Goal: Task Accomplishment & Management: Complete application form

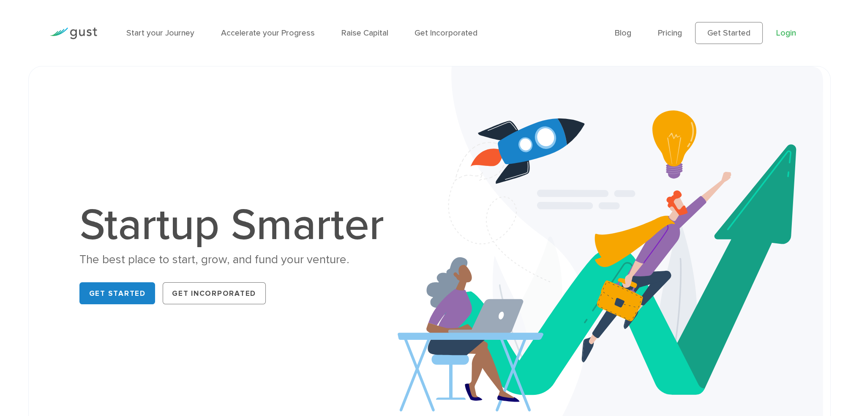
click at [782, 32] on link "Login" at bounding box center [787, 33] width 20 height 10
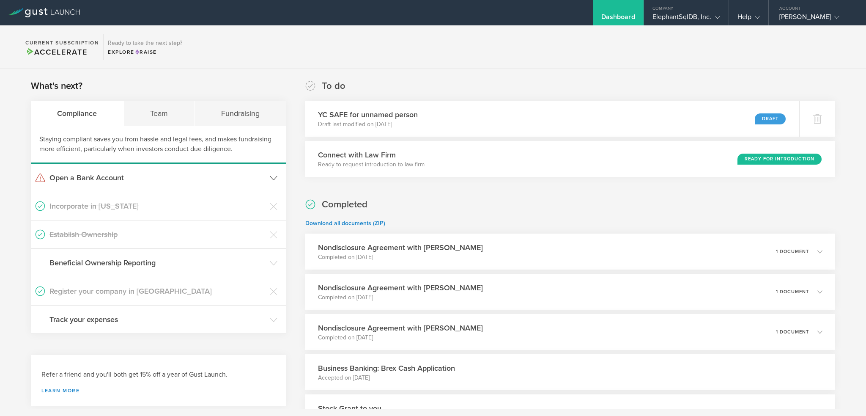
click at [272, 177] on icon at bounding box center [274, 178] width 8 height 8
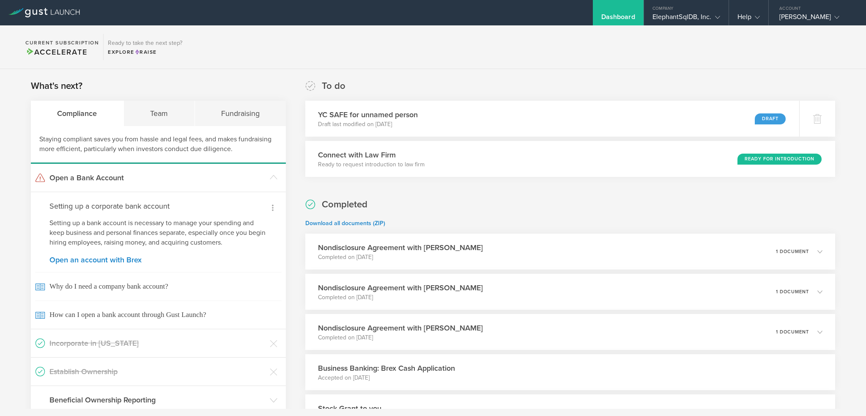
click at [269, 207] on icon at bounding box center [273, 207] width 10 height 10
click at [211, 229] on small "I already have a bank account" at bounding box center [237, 233] width 78 height 8
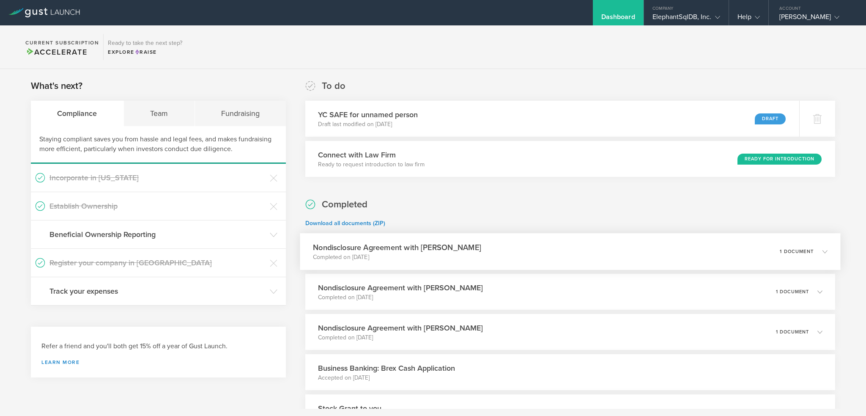
click at [822, 251] on div "Nondisclosure Agreement with [PERSON_NAME] Completed on [DATE] 1 document" at bounding box center [570, 251] width 540 height 37
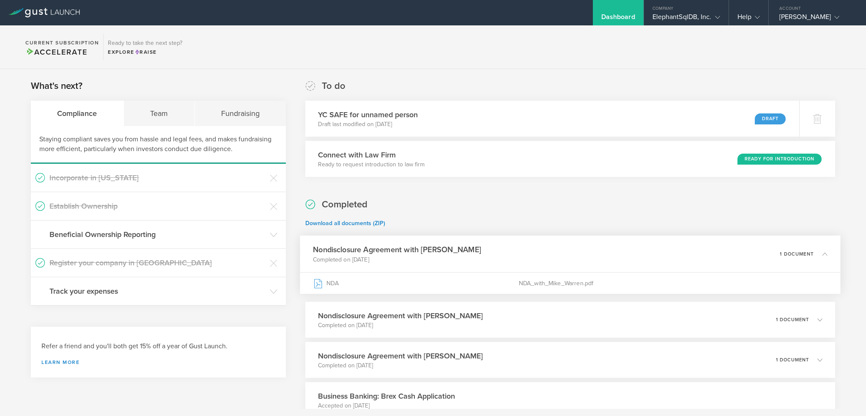
click at [294, 309] on div "What's next? Compliance Team Fundraising Staying compliant saves you from hassl…" at bounding box center [433, 350] width 866 height 562
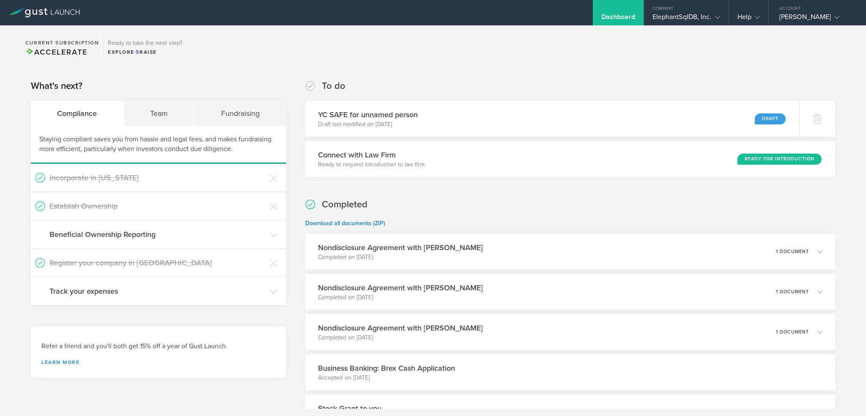
drag, startPoint x: 65, startPoint y: 51, endPoint x: 61, endPoint y: 60, distance: 10.2
click at [64, 53] on span "Accelerate" at bounding box center [56, 51] width 62 height 9
click at [125, 54] on div "Explore Raise" at bounding box center [145, 52] width 74 height 8
click at [79, 289] on h3 "Track your expenses" at bounding box center [157, 290] width 216 height 11
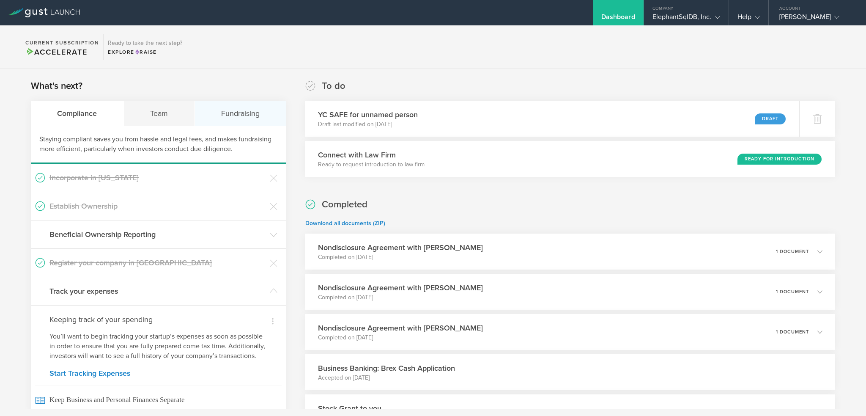
drag, startPoint x: 223, startPoint y: 116, endPoint x: 218, endPoint y: 116, distance: 4.7
click at [222, 115] on div "Fundraising" at bounding box center [240, 113] width 91 height 25
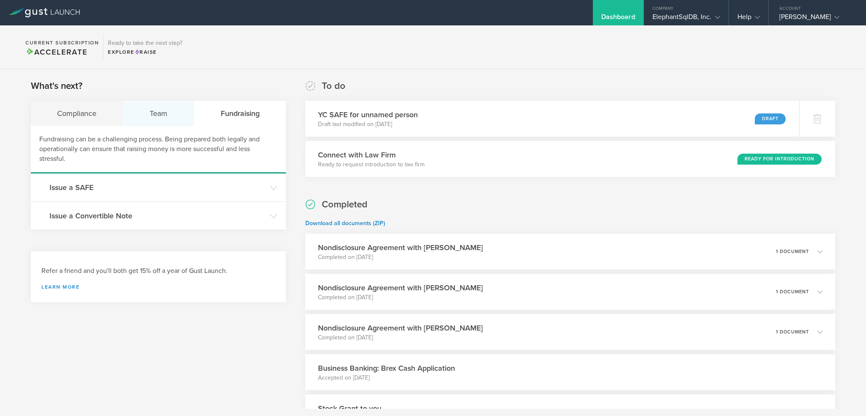
click at [156, 114] on div "Team" at bounding box center [158, 113] width 71 height 25
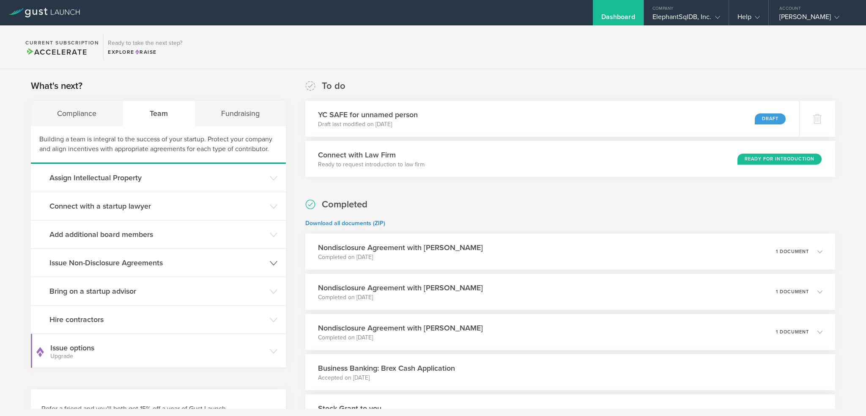
click at [147, 263] on h3 "Issue Non-Disclosure Agreements" at bounding box center [157, 262] width 216 height 11
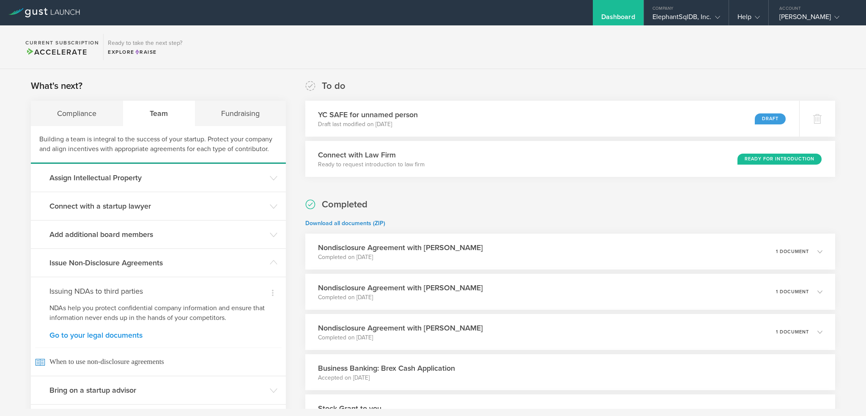
click at [88, 334] on link "Go to your legal documents" at bounding box center [158, 335] width 218 height 8
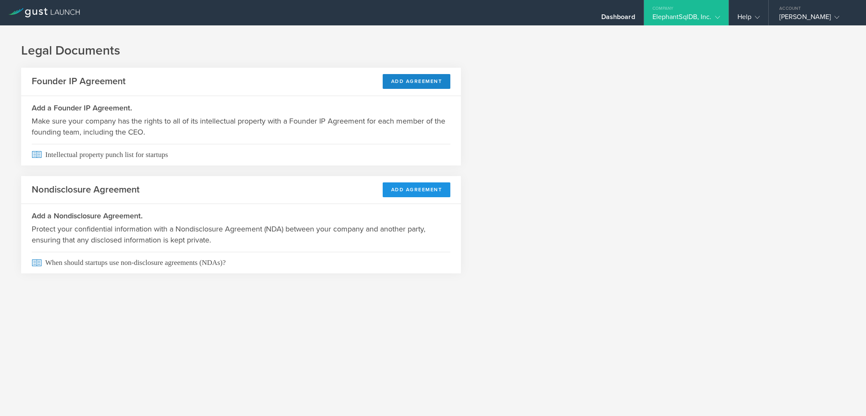
click at [414, 189] on button "Add Agreement" at bounding box center [417, 189] width 68 height 15
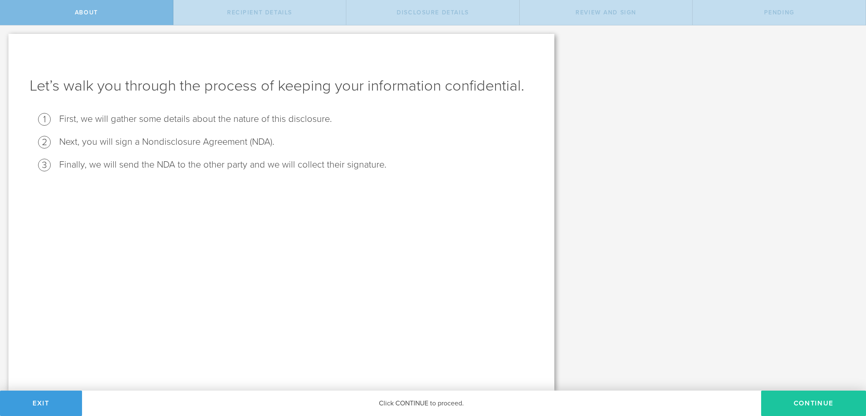
click at [800, 402] on button "Continue" at bounding box center [813, 402] width 105 height 25
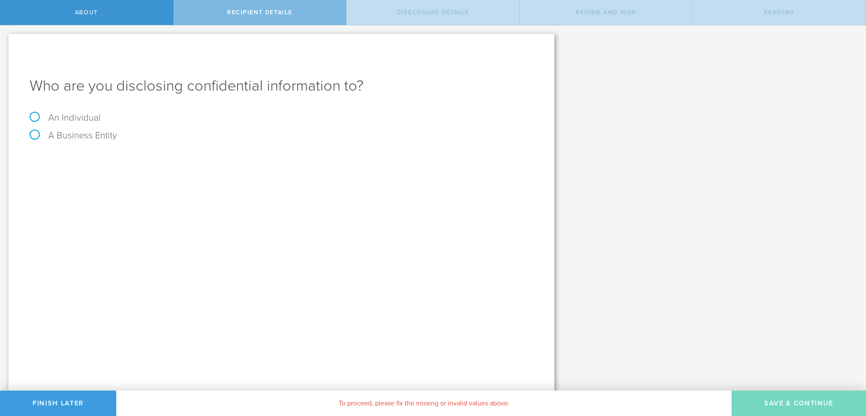
click at [34, 134] on label "A Business Entity" at bounding box center [74, 135] width 88 height 11
click at [5, 39] on input "A Business Entity" at bounding box center [2, 32] width 5 height 14
radio input "true"
click at [126, 159] on input "text" at bounding box center [313, 159] width 440 height 13
type input "Kroll, Inc"
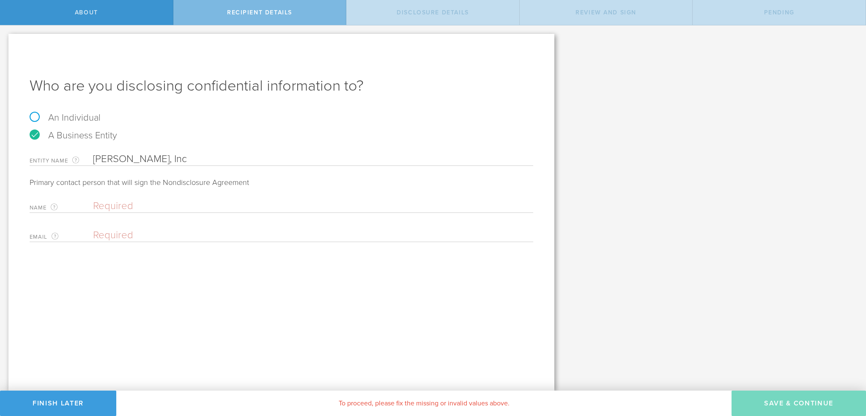
paste input "Omoworare, Joseph <joseph.omoworare@kroll.com>"
type input "Omoworare, Joseph"
paste input "Omoworare, Joseph <joseph.omoworare@kroll.com>"
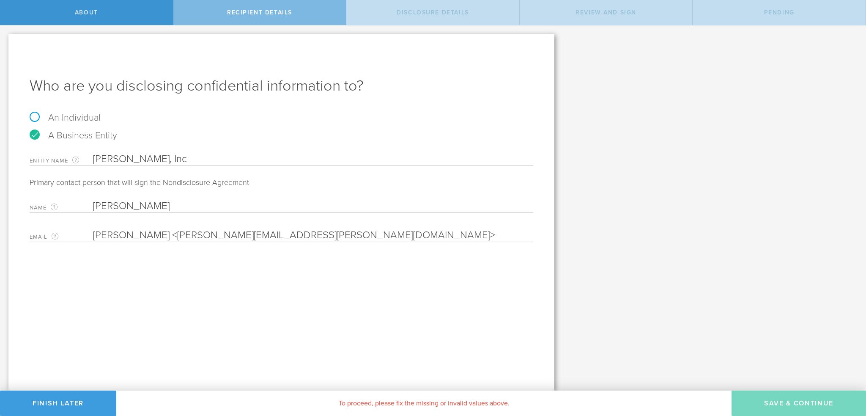
drag, startPoint x: 189, startPoint y: 236, endPoint x: 90, endPoint y: 233, distance: 99.4
click at [90, 233] on div "Email The email address of the person that is signing on behalf of the business…" at bounding box center [281, 232] width 503 height 17
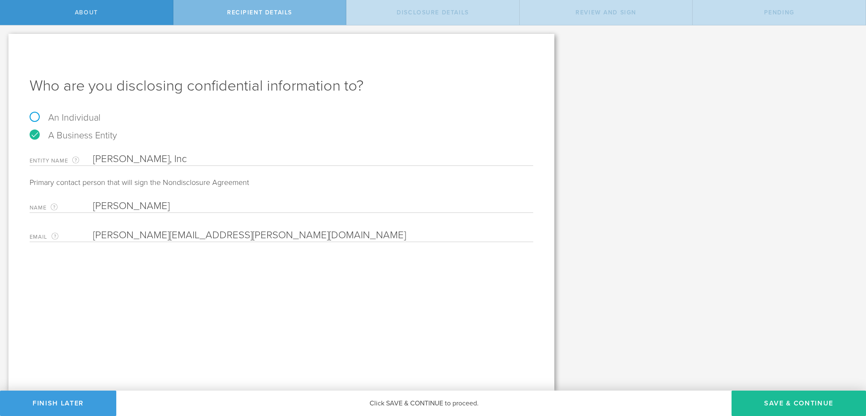
type input "joseph.omoworare@kroll.com"
click at [160, 204] on input "Omoworare, Joseph" at bounding box center [311, 206] width 436 height 13
click at [161, 205] on input "Omoworare, Joseph" at bounding box center [311, 206] width 436 height 13
paste input "Joseph"
type input "Joseph Omoworare"
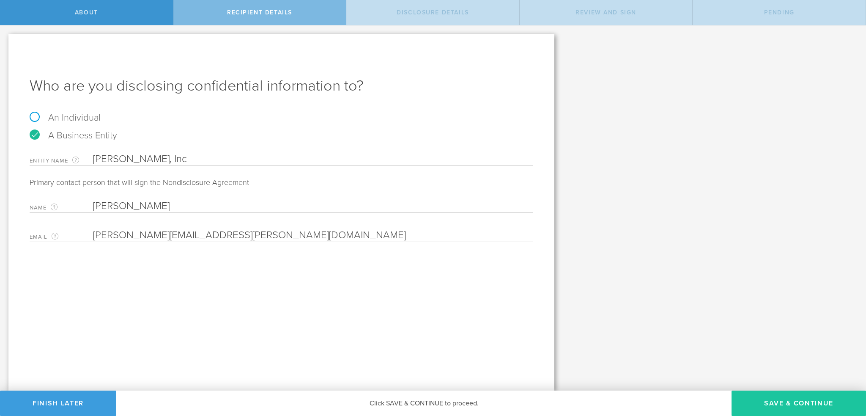
click at [790, 402] on button "Save & Continue" at bounding box center [798, 402] width 134 height 25
select select "string:5 years"
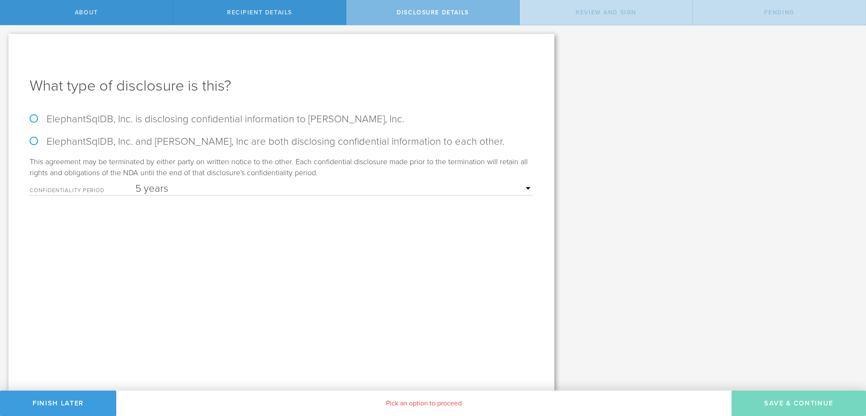
click at [33, 142] on label "ElephantSqlDB, Inc. and Kroll, Inc are both disclosing confidential information…" at bounding box center [281, 141] width 503 height 12
click at [5, 43] on input "ElephantSqlDB, Inc. and Kroll, Inc are both disclosing confidential information…" at bounding box center [2, 34] width 5 height 18
radio input "true"
click at [812, 402] on button "Save & Continue" at bounding box center [798, 402] width 134 height 25
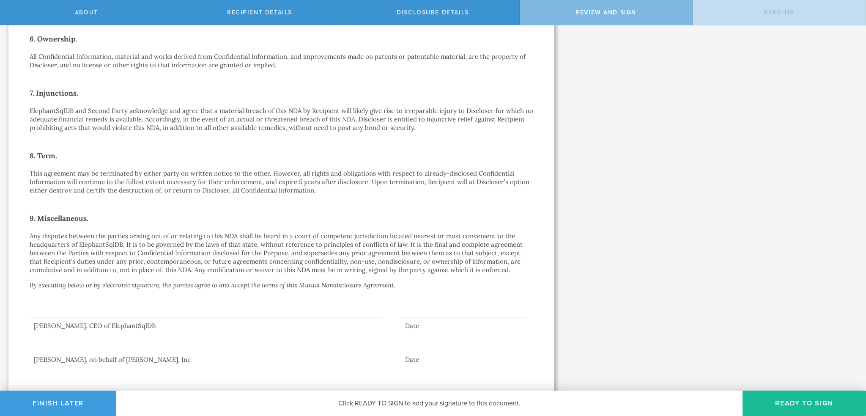
scroll to position [472, 0]
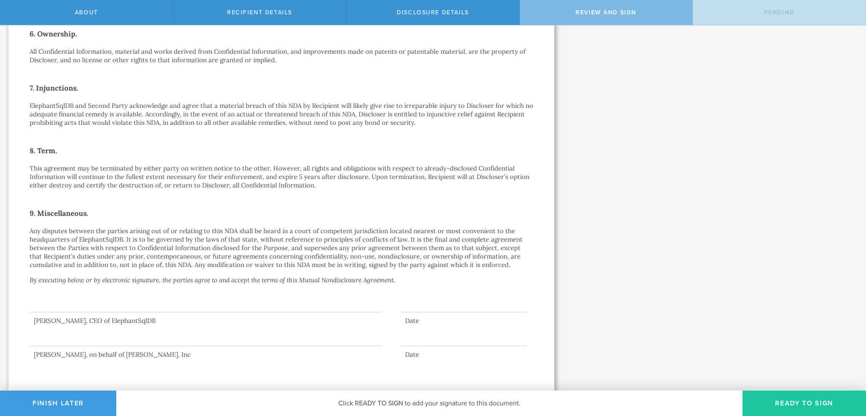
click at [782, 400] on button "Ready to Sign" at bounding box center [803, 402] width 123 height 25
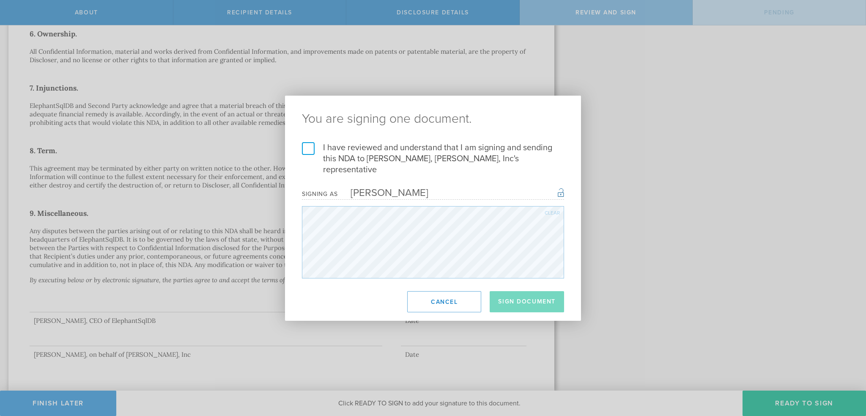
click at [312, 150] on label "I have reviewed and understand that I am signing and sending this NDA to Joseph…" at bounding box center [433, 158] width 262 height 33
click at [0, 0] on input "I have reviewed and understand that I am signing and sending this NDA to Joseph…" at bounding box center [0, 0] width 0 height 0
click at [527, 297] on button "Sign Document" at bounding box center [527, 301] width 74 height 21
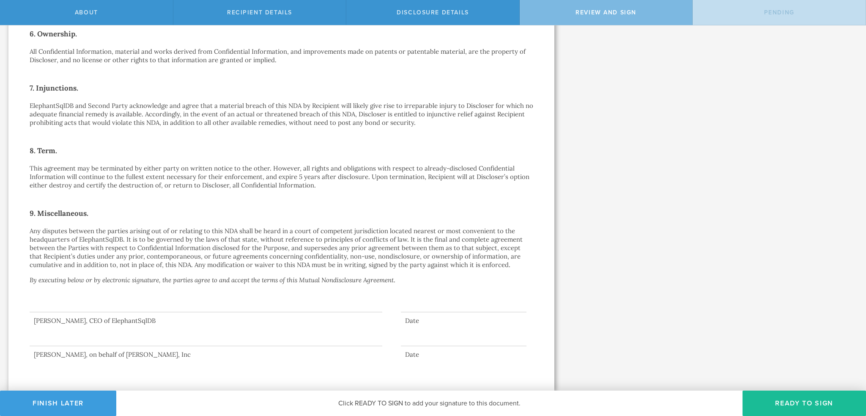
scroll to position [0, 0]
